Goal: Transaction & Acquisition: Subscribe to service/newsletter

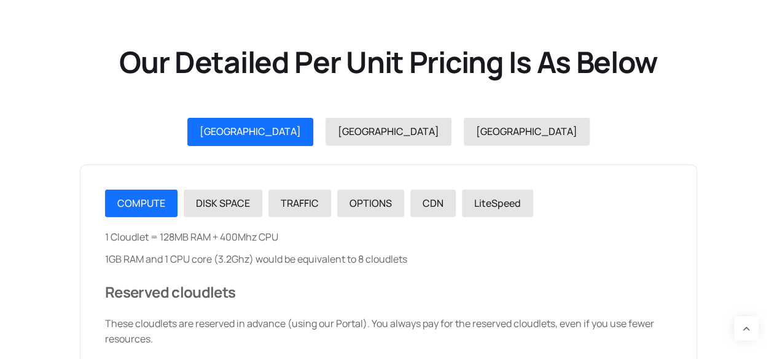
scroll to position [1316, 0]
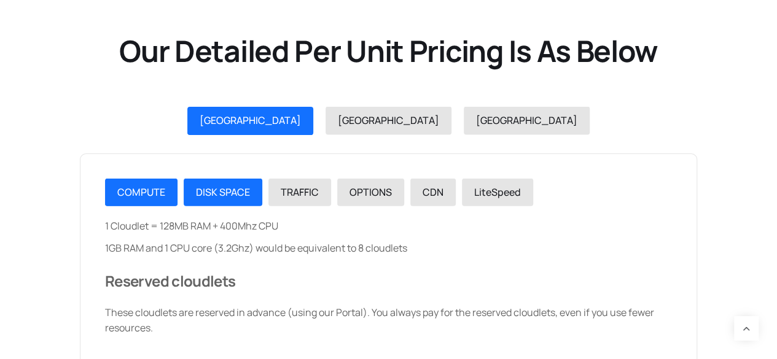
click at [204, 201] on link "DISK SPACE" at bounding box center [223, 193] width 79 height 28
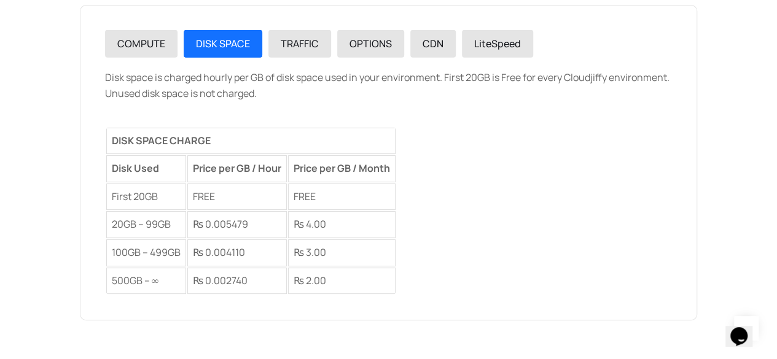
scroll to position [1439, 0]
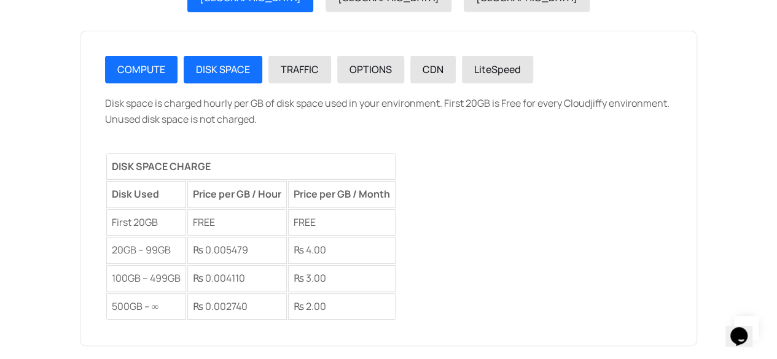
click at [156, 77] on link "COMPUTE" at bounding box center [141, 70] width 72 height 28
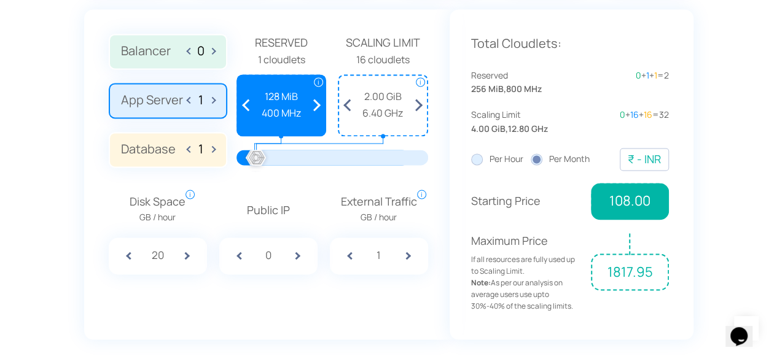
scroll to position [947, 0]
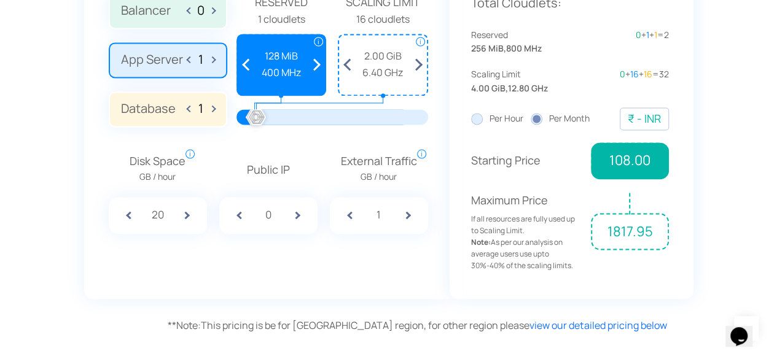
click at [475, 119] on label "Per Hour" at bounding box center [497, 119] width 52 height 14
click at [0, 0] on input "Per Hour" at bounding box center [0, 0] width 0 height 0
click at [532, 119] on label "Per Month" at bounding box center [560, 119] width 59 height 14
click at [0, 0] on input "Per Month" at bounding box center [0, 0] width 0 height 0
click at [262, 120] on div at bounding box center [256, 117] width 27 height 27
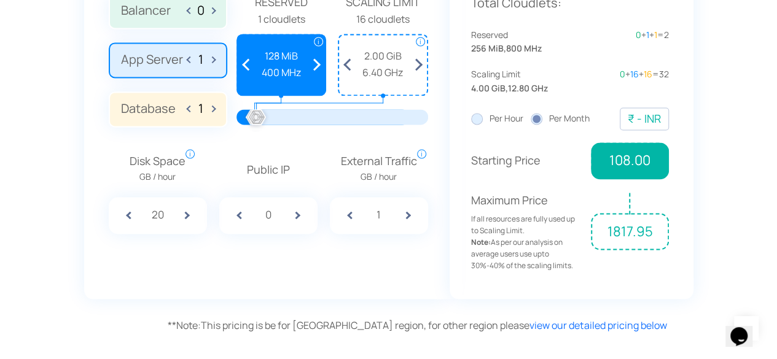
click at [376, 74] on span "6.40 GHz" at bounding box center [383, 73] width 76 height 16
click at [421, 67] on span at bounding box center [418, 65] width 18 height 60
click at [419, 67] on span at bounding box center [418, 65] width 18 height 60
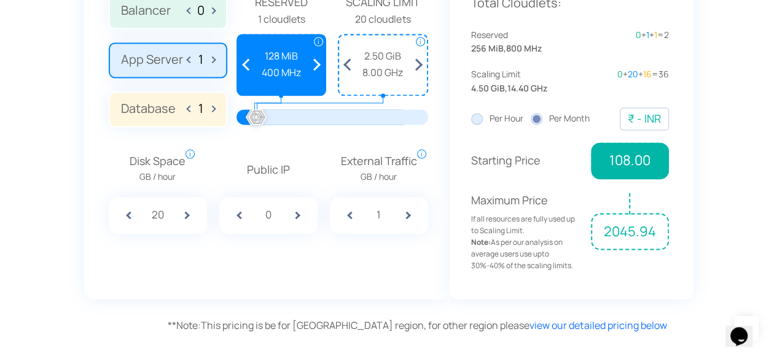
click at [419, 67] on span at bounding box center [418, 65] width 18 height 60
click at [344, 63] on span at bounding box center [348, 65] width 18 height 60
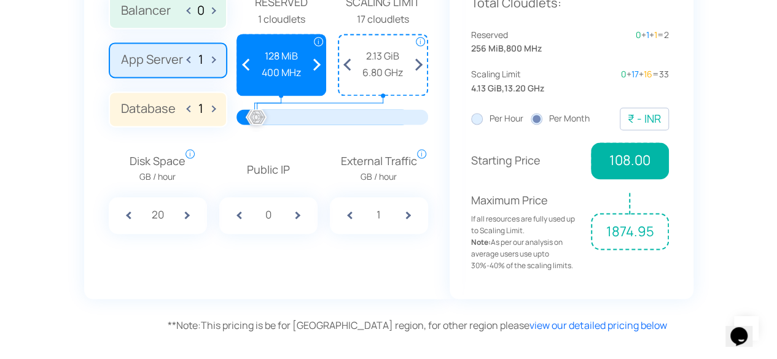
click at [344, 63] on span at bounding box center [348, 65] width 18 height 60
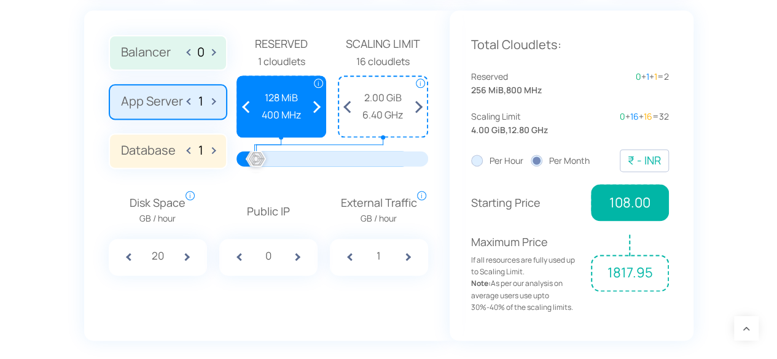
click at [255, 160] on div at bounding box center [332, 158] width 155 height 15
click at [158, 99] on label "App Server 1" at bounding box center [168, 102] width 119 height 36
click at [0, 0] on input "App Server 1" at bounding box center [0, 0] width 0 height 0
click at [316, 103] on span at bounding box center [317, 107] width 18 height 60
click at [253, 108] on span at bounding box center [247, 107] width 18 height 60
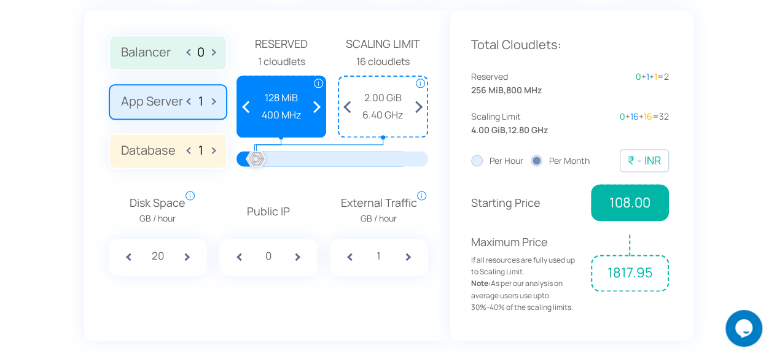
click at [248, 109] on span at bounding box center [247, 107] width 18 height 60
click at [139, 151] on label "Database 1" at bounding box center [168, 151] width 119 height 36
click at [0, 0] on input "Database 1" at bounding box center [0, 0] width 0 height 0
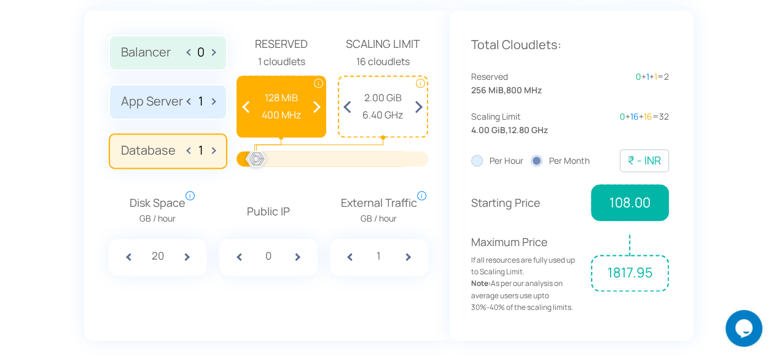
click at [293, 254] on span at bounding box center [305, 257] width 25 height 37
click at [249, 257] on div "1" at bounding box center [268, 257] width 98 height 37
click at [244, 257] on div "1" at bounding box center [268, 257] width 98 height 37
click at [232, 257] on span at bounding box center [231, 257] width 25 height 37
type input "0"
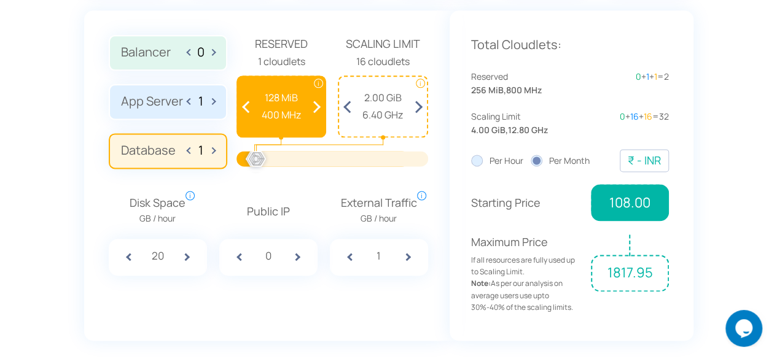
click at [404, 257] on span at bounding box center [416, 257] width 25 height 37
click at [357, 257] on div "2" at bounding box center [379, 257] width 98 height 37
click at [351, 259] on span at bounding box center [342, 257] width 25 height 37
type input "1"
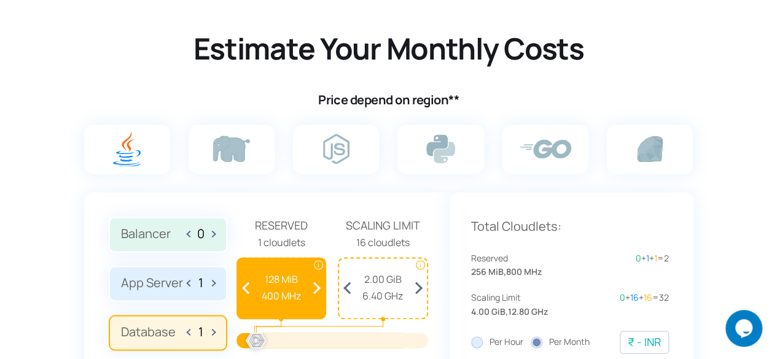
scroll to position [721, 0]
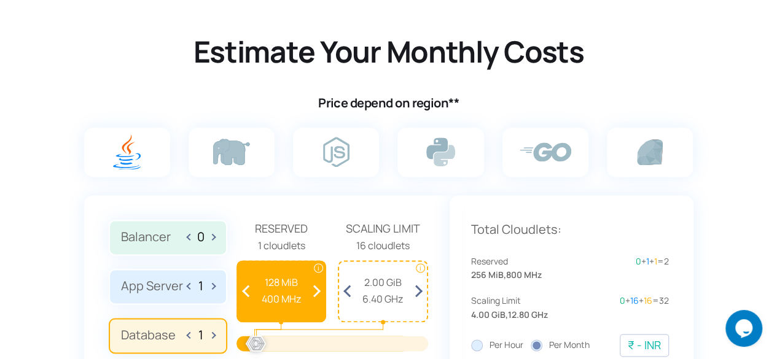
click at [174, 238] on label "Balancer 0" at bounding box center [168, 238] width 119 height 36
click at [0, 0] on input "Balancer 0" at bounding box center [0, 0] width 0 height 0
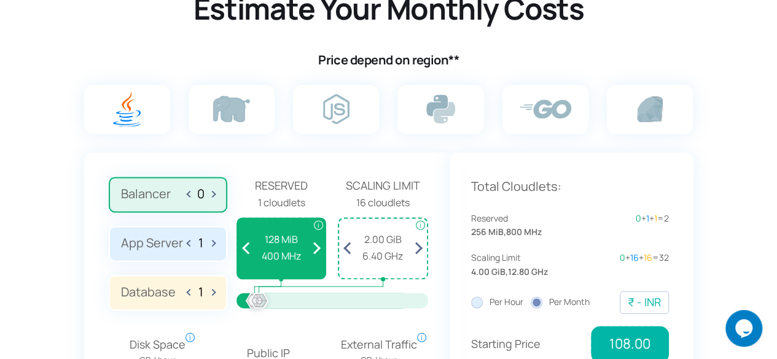
scroll to position [782, 0]
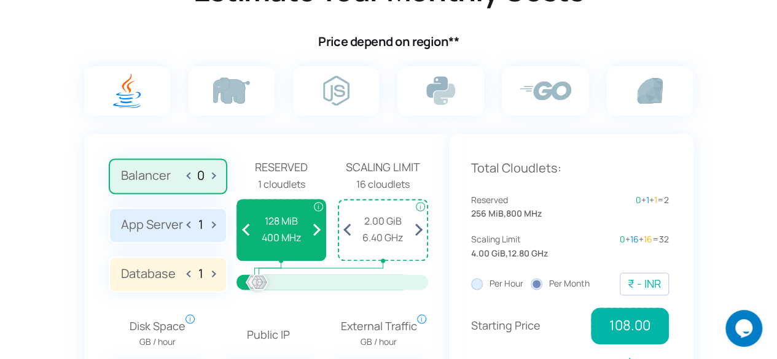
click at [203, 228] on input "1" at bounding box center [201, 224] width 20 height 14
click at [170, 227] on label "App Server 1" at bounding box center [168, 226] width 119 height 36
click at [0, 0] on input "App Server 1" at bounding box center [0, 0] width 0 height 0
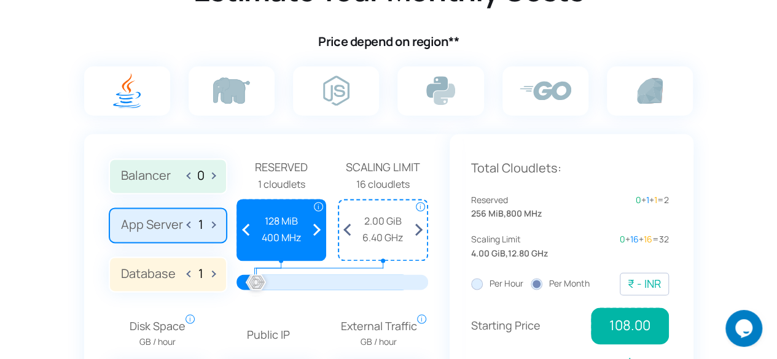
click at [315, 225] on span at bounding box center [317, 230] width 18 height 60
click at [248, 233] on span at bounding box center [247, 230] width 18 height 60
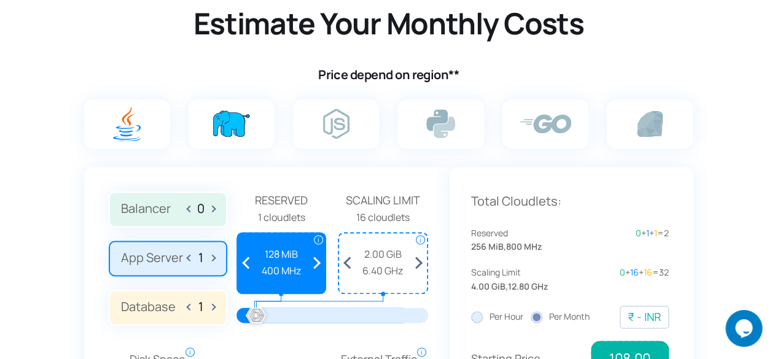
scroll to position [721, 0]
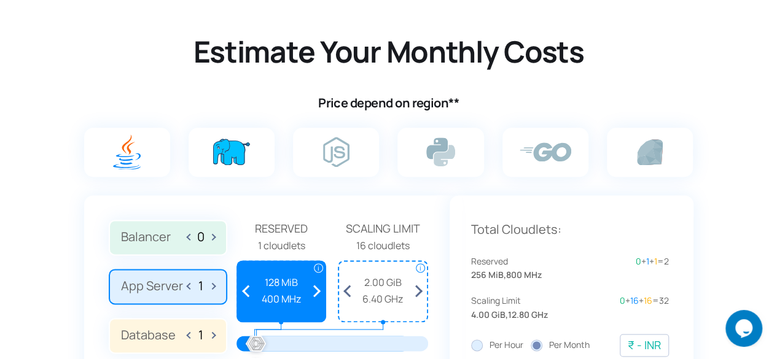
click at [245, 155] on img at bounding box center [231, 152] width 37 height 26
click at [0, 0] on input "radio" at bounding box center [0, 0] width 0 height 0
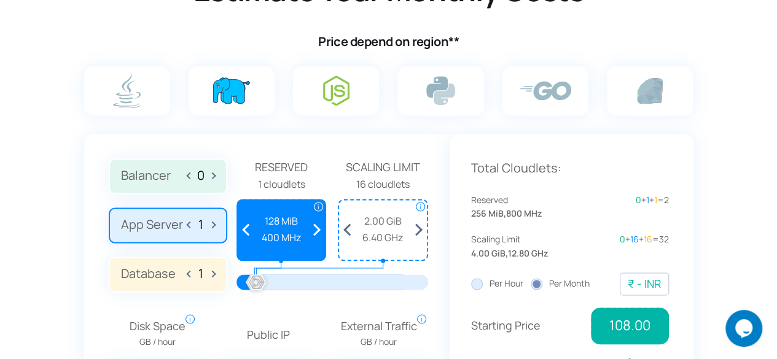
click at [314, 84] on label at bounding box center [336, 90] width 86 height 49
click at [0, 0] on input "radio" at bounding box center [0, 0] width 0 height 0
click at [319, 92] on label at bounding box center [336, 90] width 86 height 49
click at [0, 0] on input "radio" at bounding box center [0, 0] width 0 height 0
click at [331, 90] on img at bounding box center [336, 91] width 26 height 30
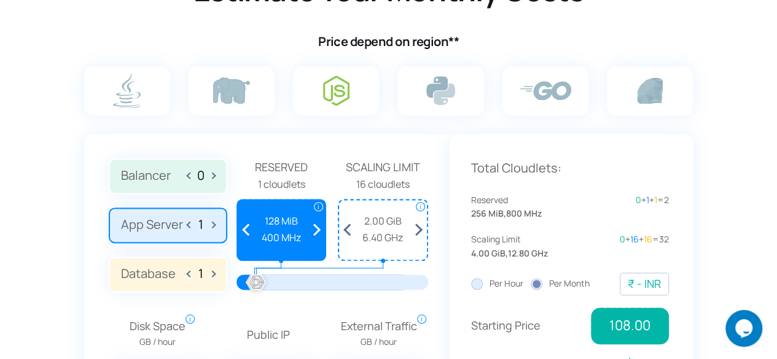
click at [0, 0] on input "radio" at bounding box center [0, 0] width 0 height 0
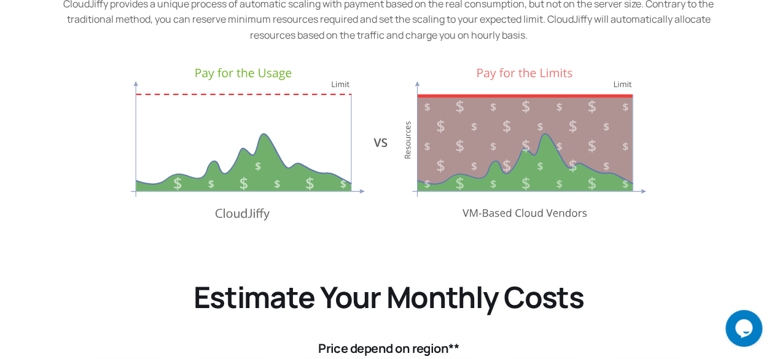
scroll to position [168, 0]
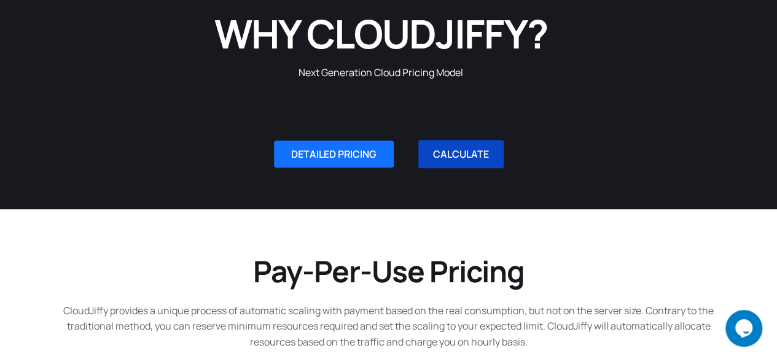
click at [464, 147] on link "CALCULATE" at bounding box center [460, 154] width 85 height 28
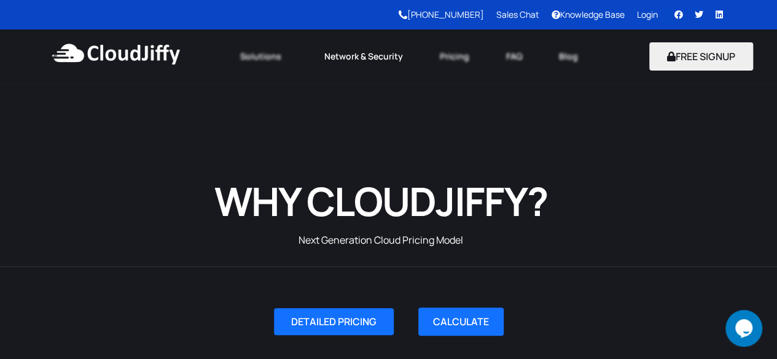
click at [388, 62] on link "Network & Security" at bounding box center [362, 56] width 115 height 27
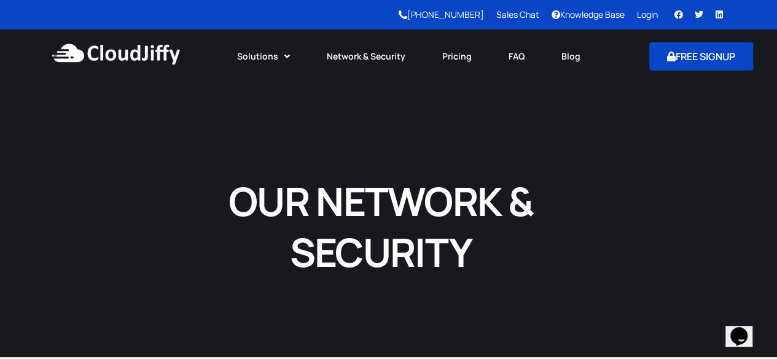
click at [673, 49] on button "FREE SIGNUP" at bounding box center [701, 56] width 104 height 28
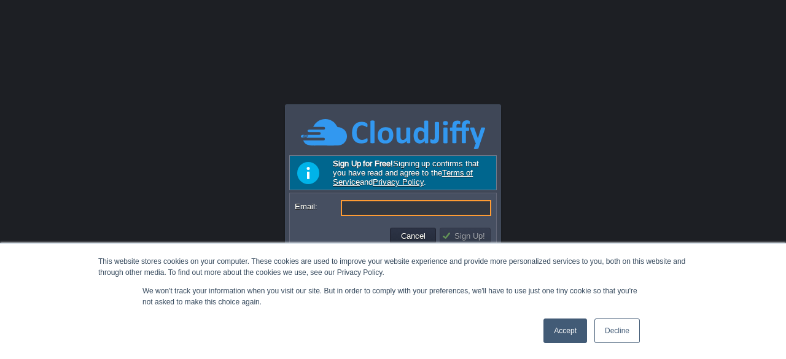
click at [553, 337] on link "Accept" at bounding box center [566, 331] width 44 height 25
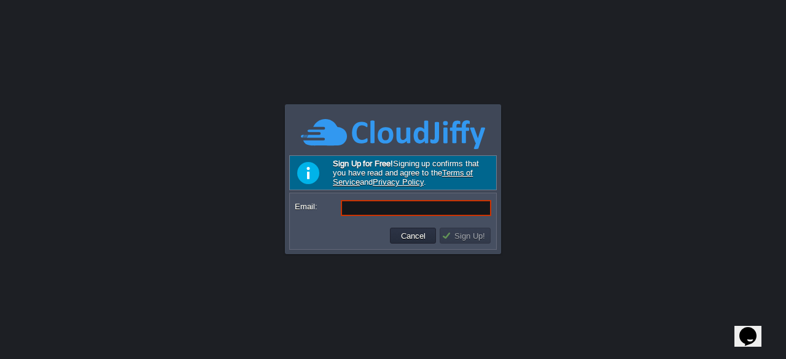
click at [414, 214] on input "Email:" at bounding box center [416, 208] width 151 height 16
